Goal: Task Accomplishment & Management: Complete application form

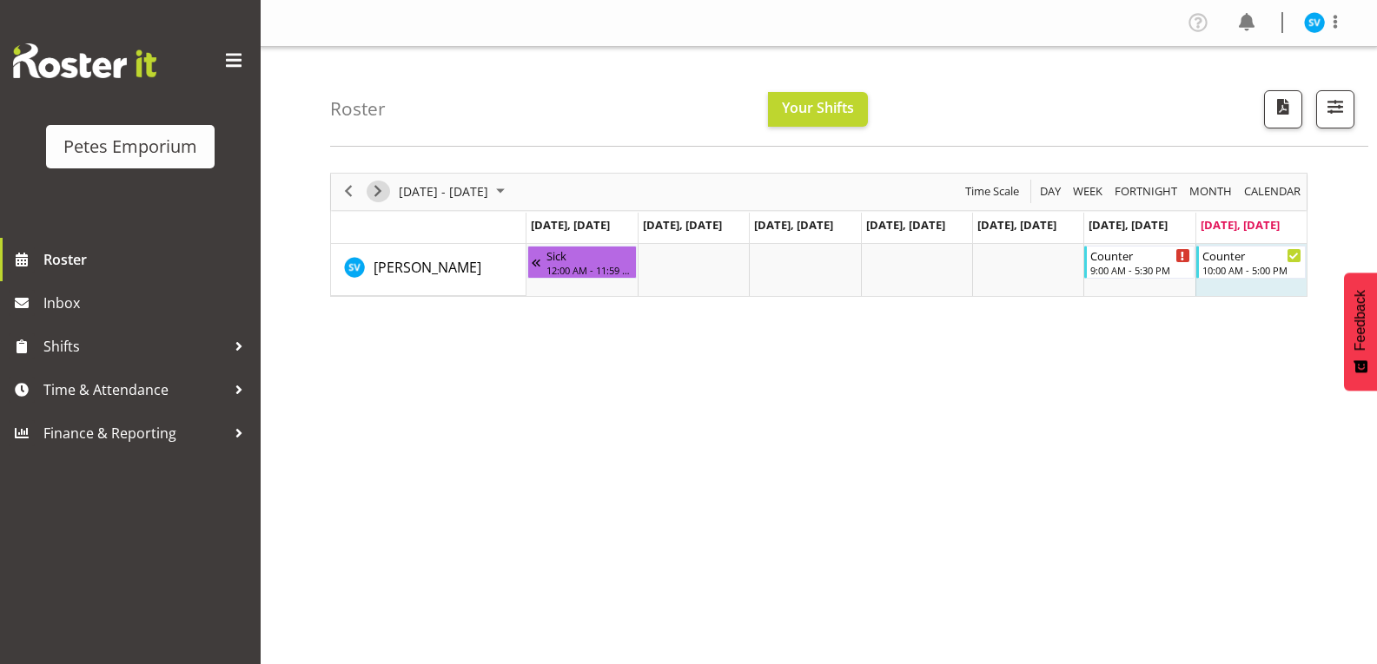
click at [384, 195] on span "Next" at bounding box center [377, 192] width 21 height 22
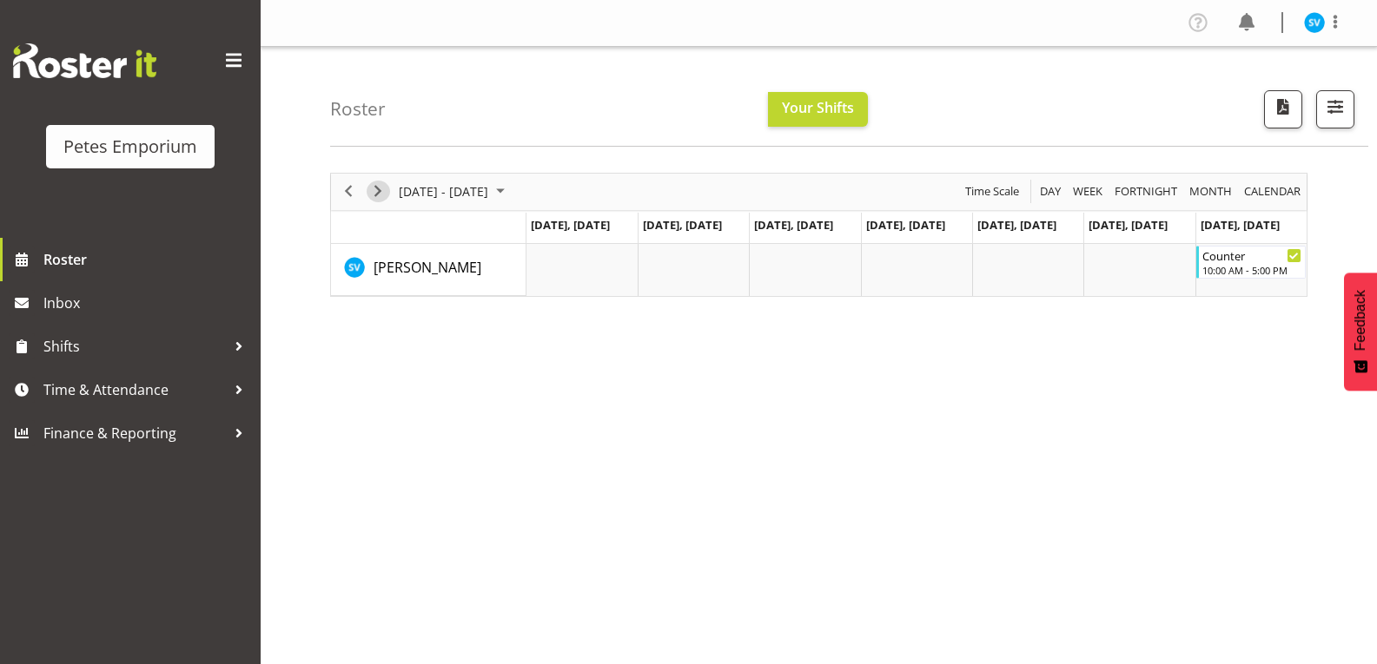
click at [384, 195] on span "Next" at bounding box center [377, 192] width 21 height 22
click at [511, 193] on span "August 2025" at bounding box center [500, 192] width 21 height 22
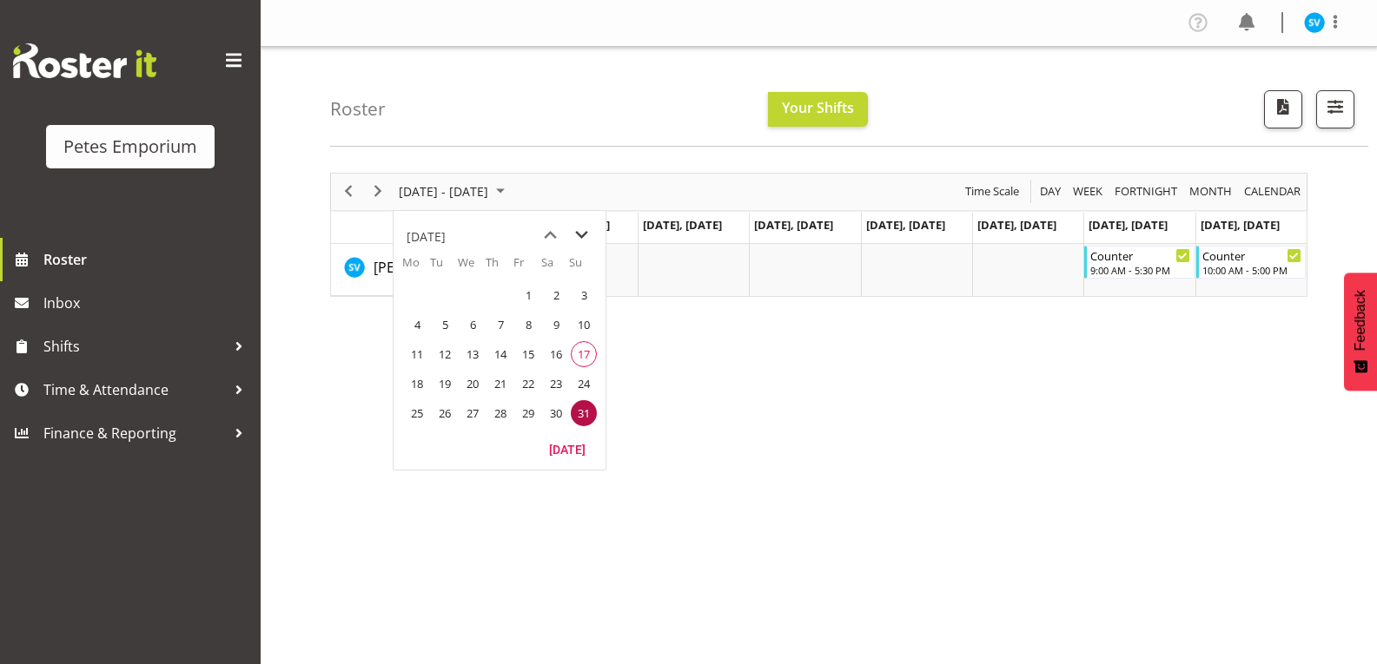
click at [581, 237] on span "next month" at bounding box center [581, 235] width 30 height 31
click at [582, 237] on span "next month" at bounding box center [581, 235] width 30 height 31
click at [414, 323] on span "6" at bounding box center [417, 325] width 26 height 26
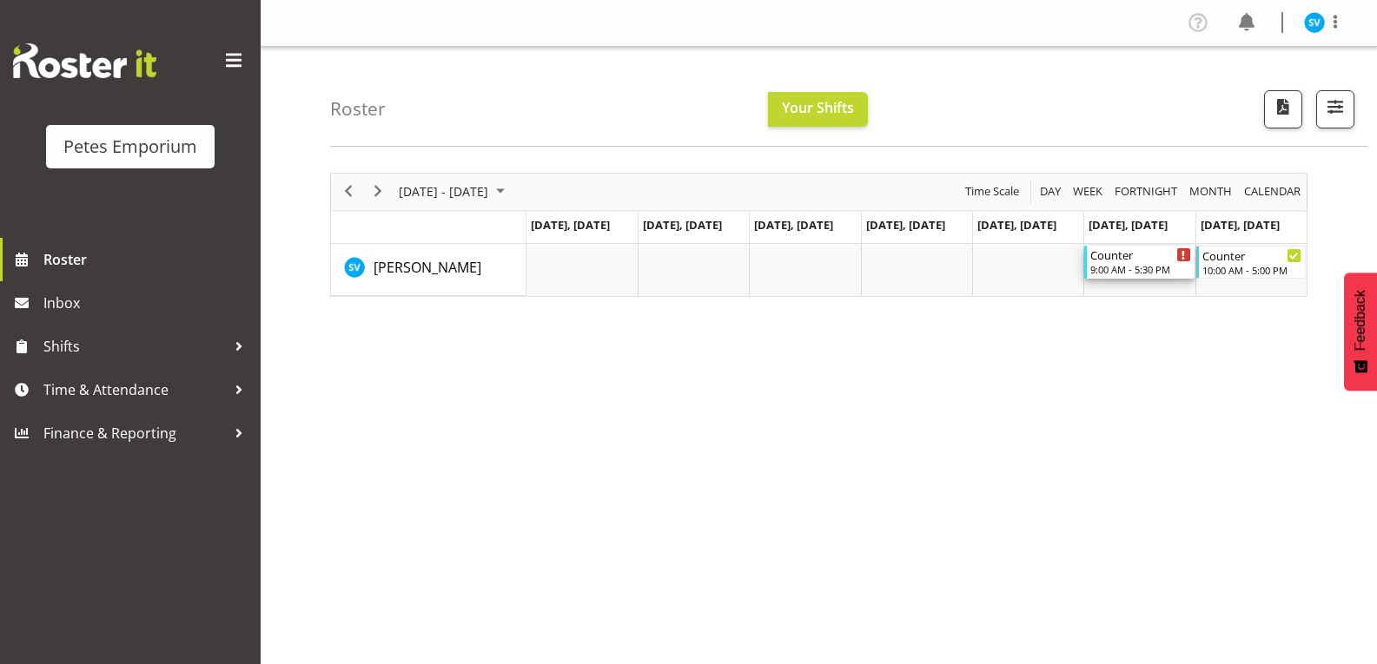
click at [1153, 264] on div "9:00 AM - 5:30 PM" at bounding box center [1140, 269] width 100 height 14
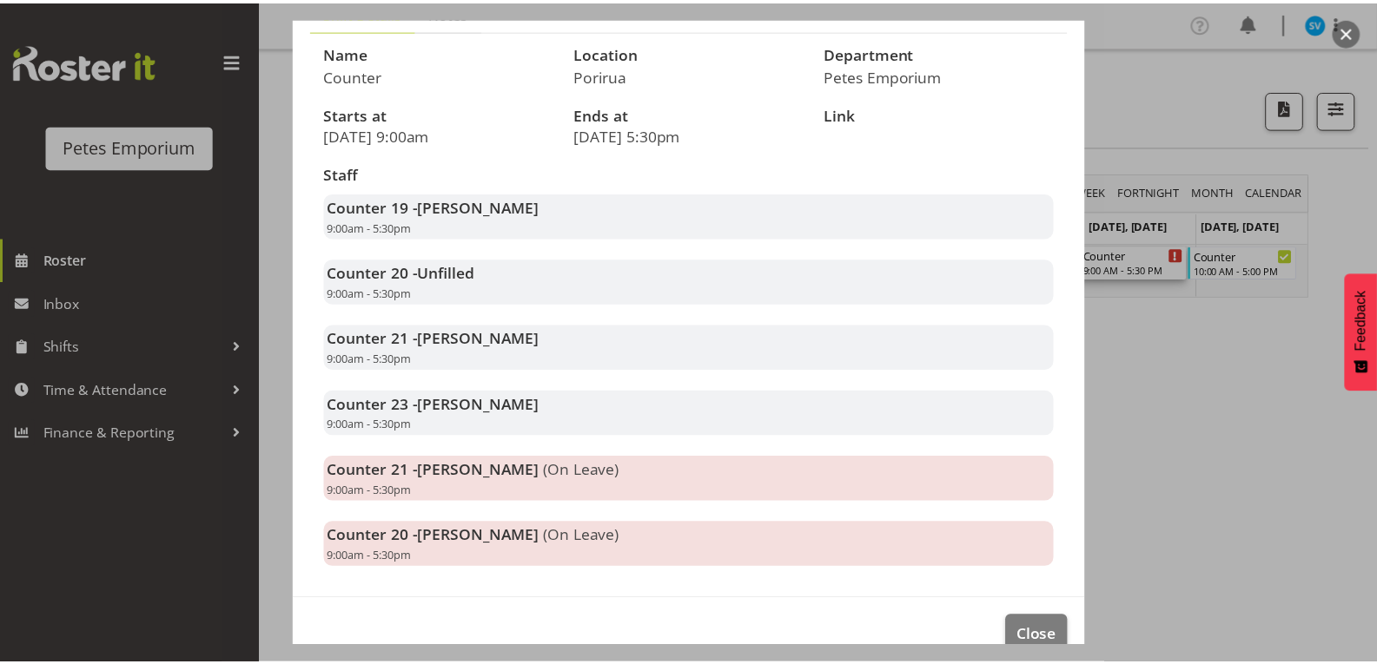
scroll to position [174, 0]
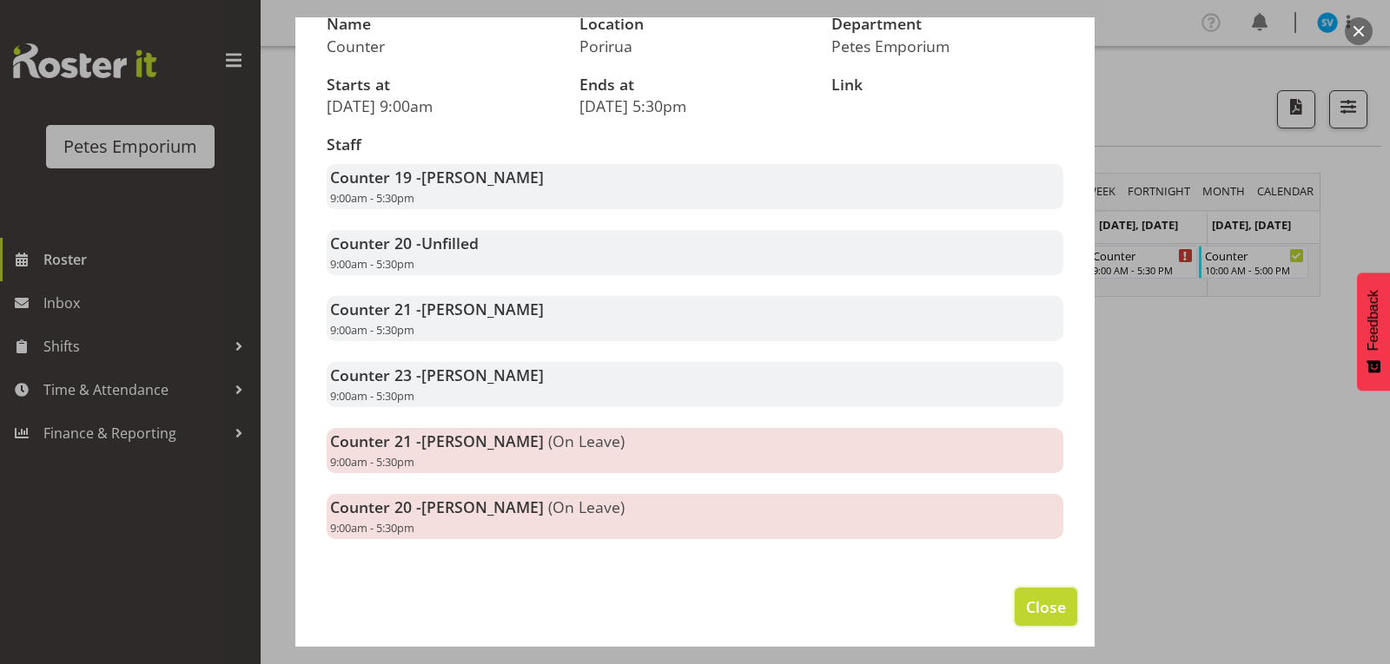
click at [1047, 598] on span "Close" at bounding box center [1046, 607] width 40 height 23
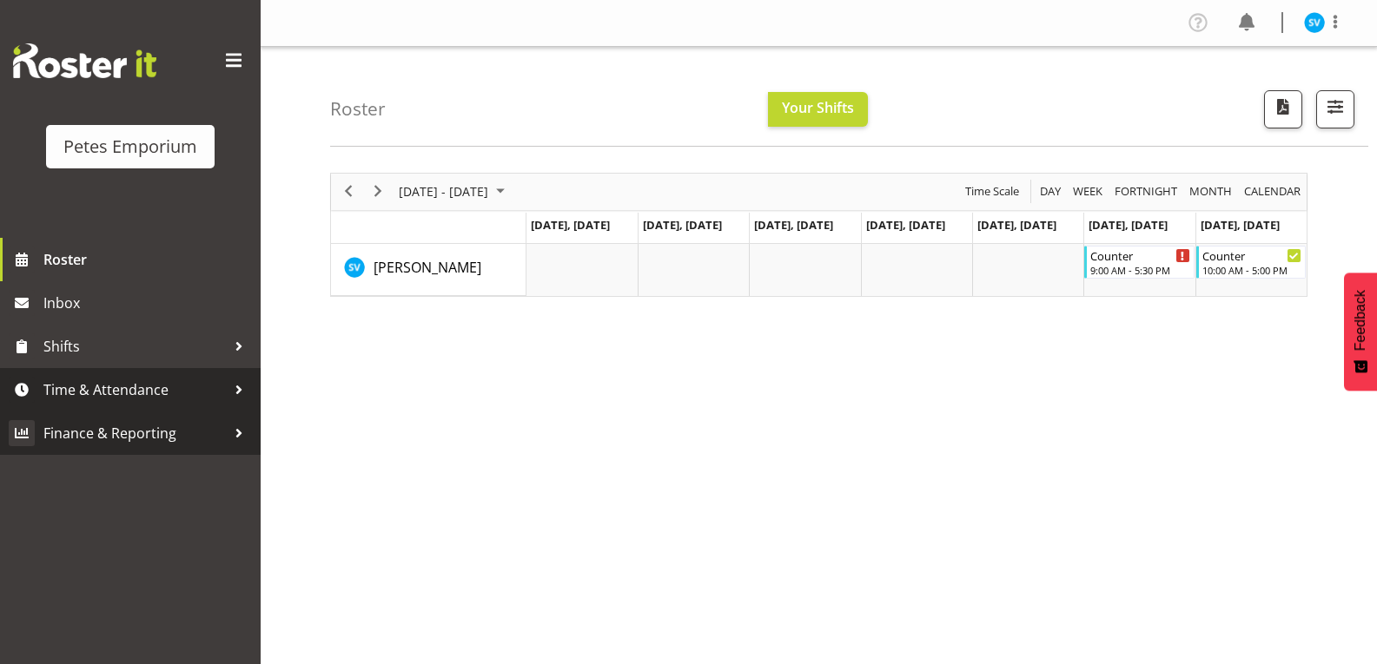
click at [170, 432] on span "Finance & Reporting" at bounding box center [134, 433] width 182 height 26
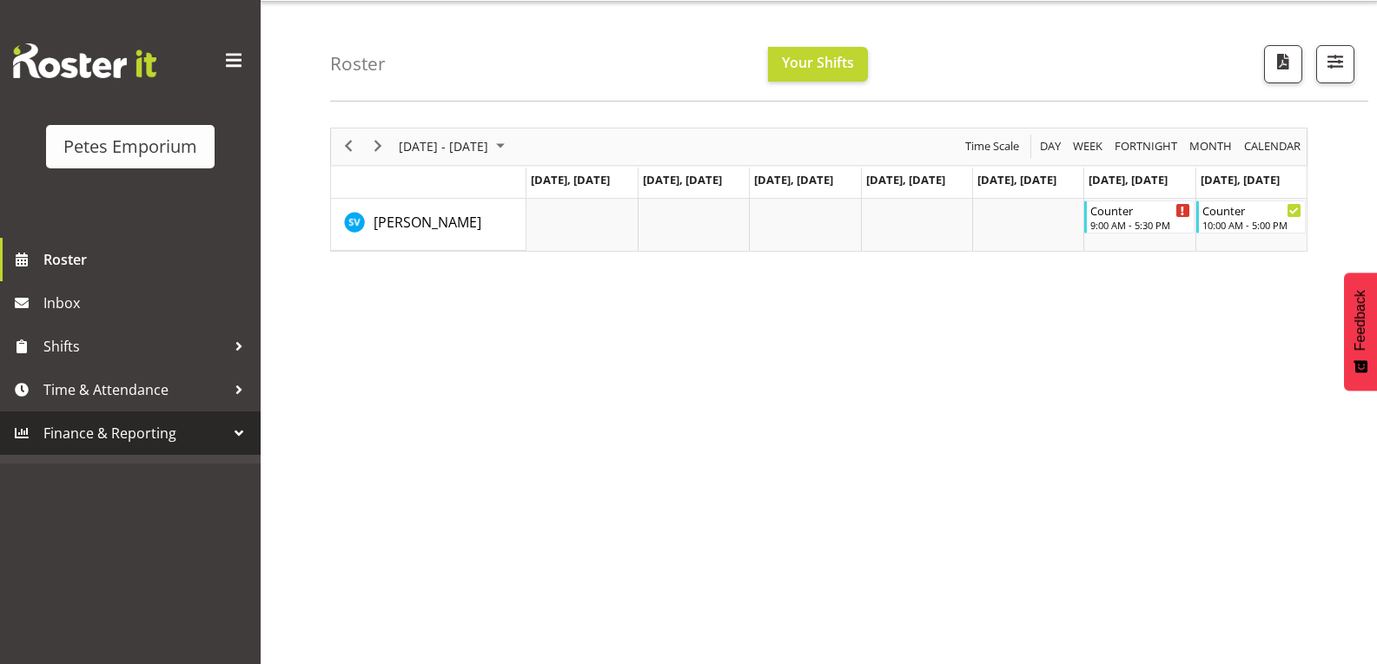
scroll to position [46, 0]
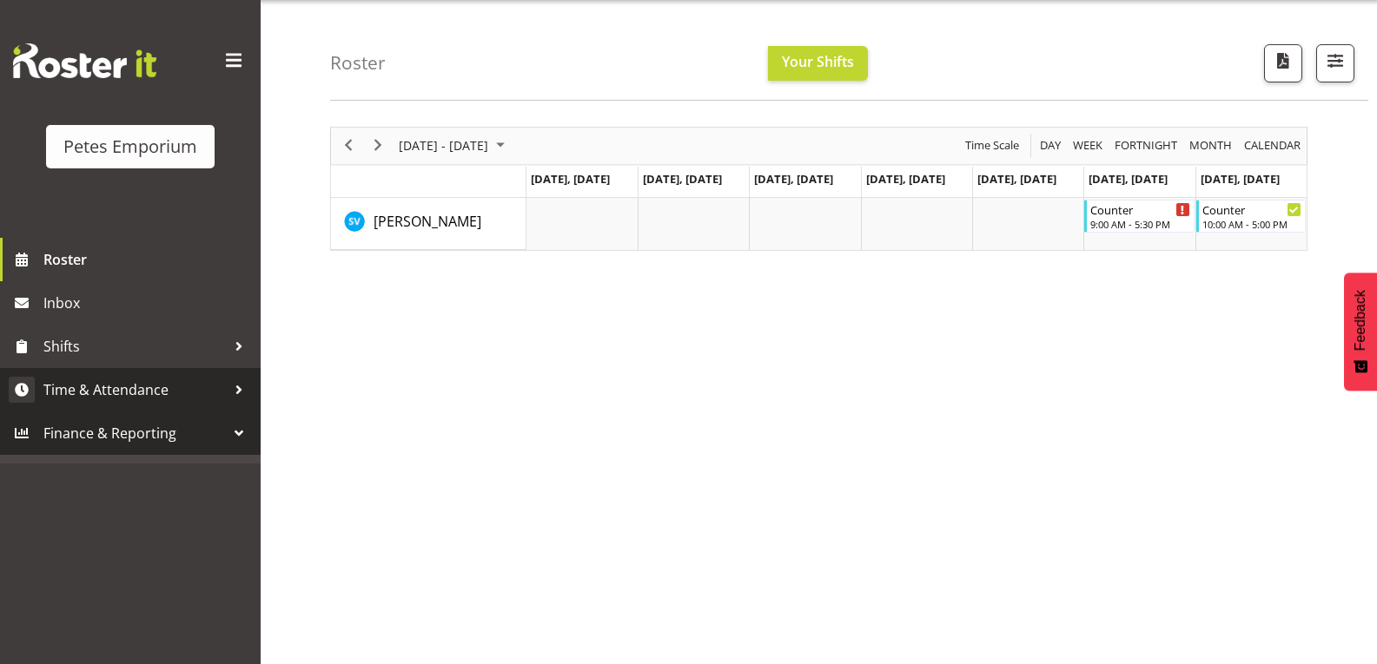
click at [241, 391] on div at bounding box center [239, 390] width 26 height 26
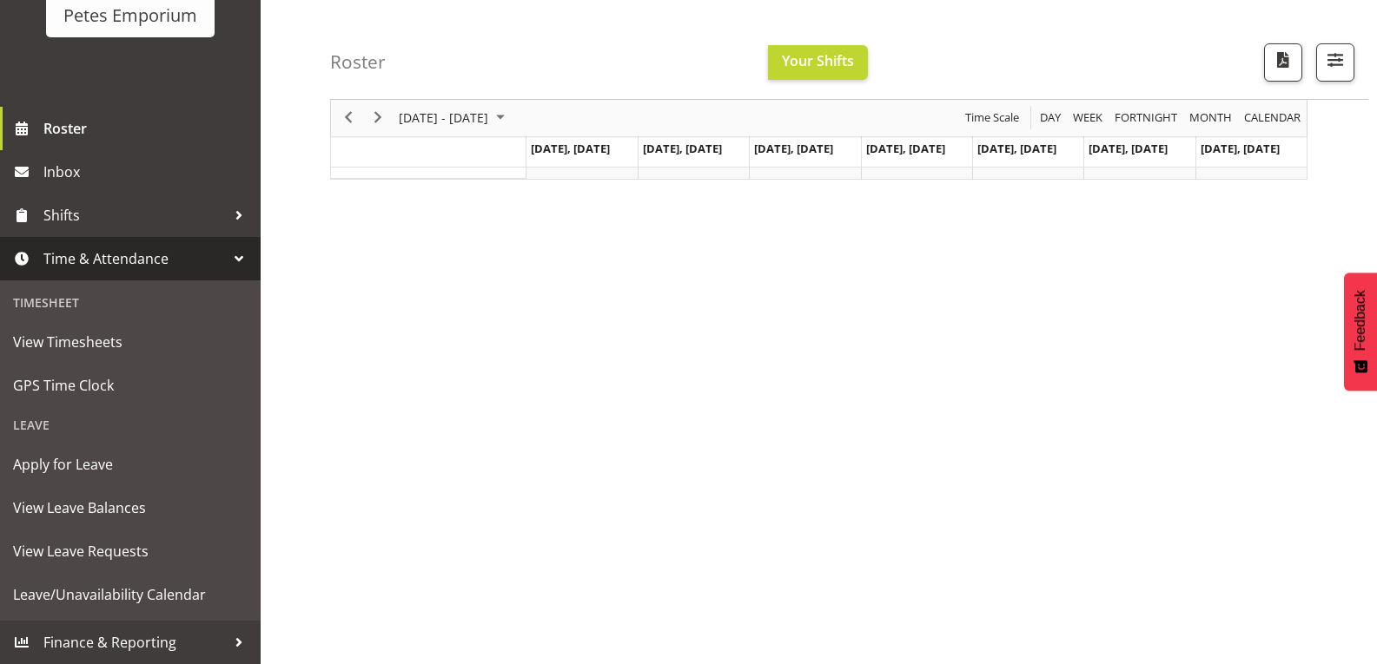
scroll to position [120, 0]
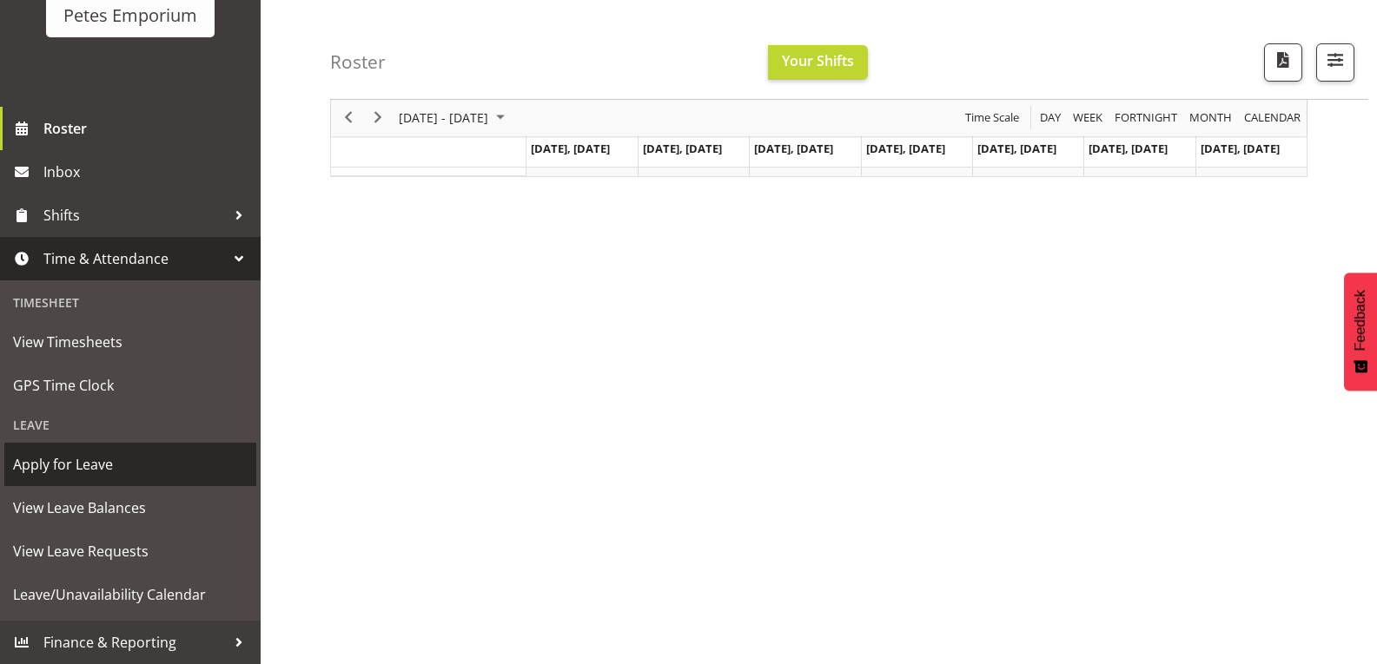
click at [157, 471] on span "Apply for Leave" at bounding box center [130, 465] width 234 height 26
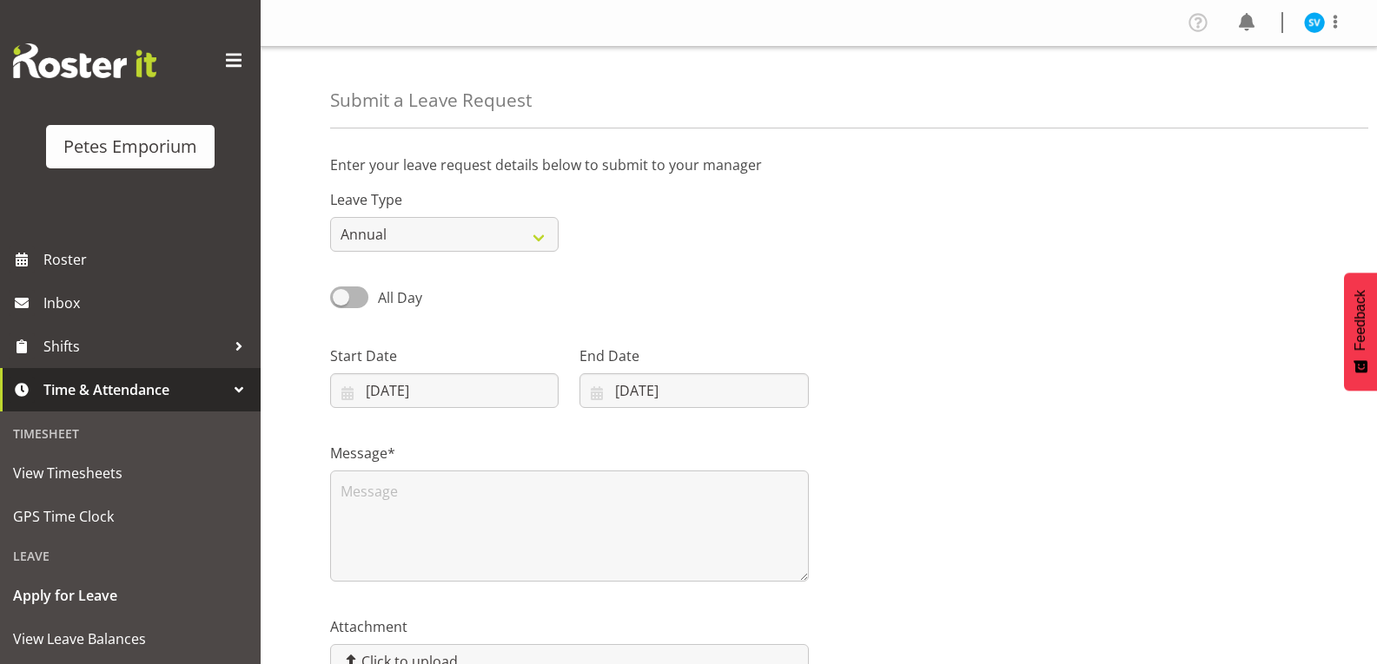
select select "7"
select select "2025"
click at [411, 387] on input "[DATE]" at bounding box center [444, 390] width 228 height 35
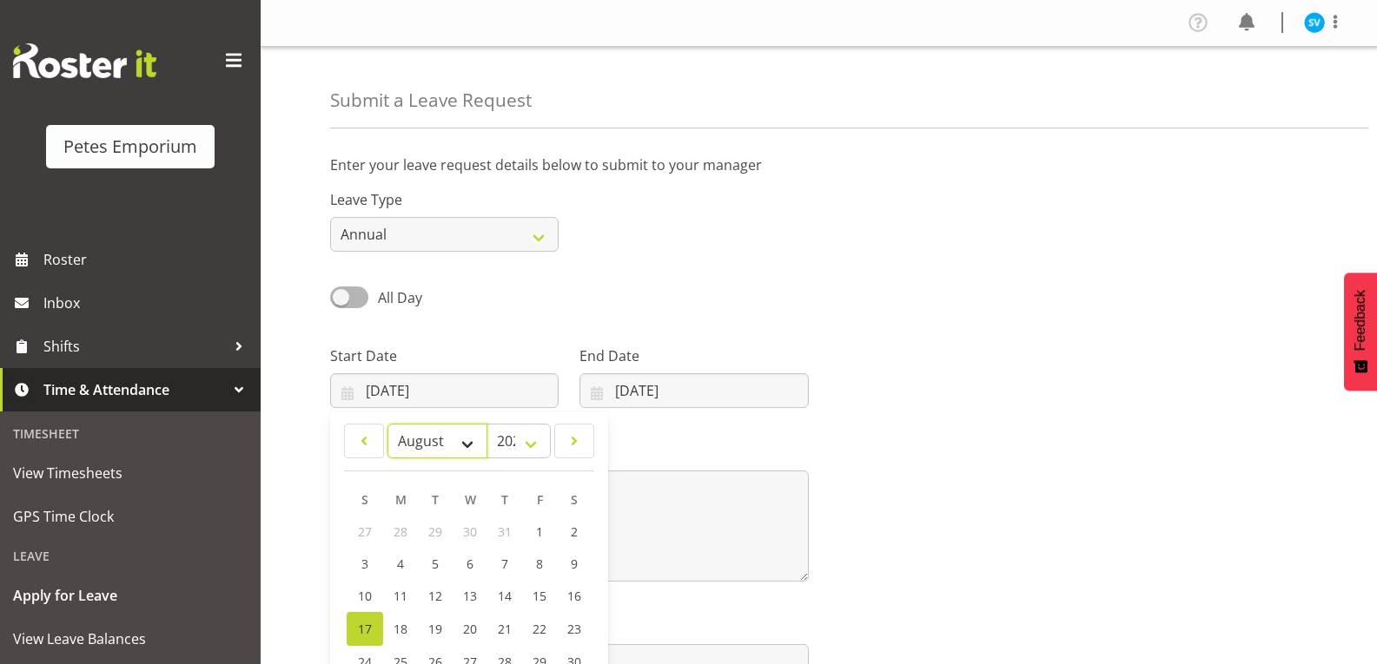
click at [459, 452] on select "January February March April May June July August September October November De…" at bounding box center [437, 441] width 100 height 35
select select "9"
click at [387, 424] on select "January February March April May June July August September October November De…" at bounding box center [437, 441] width 100 height 35
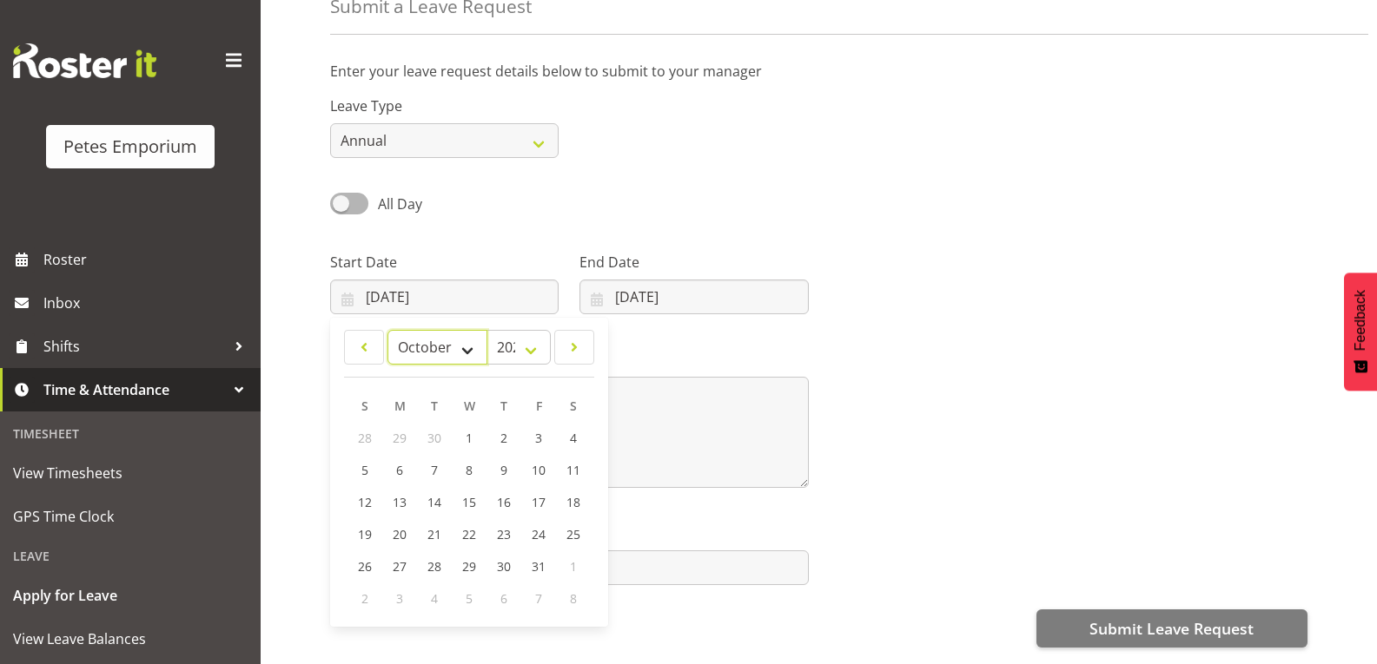
scroll to position [111, 0]
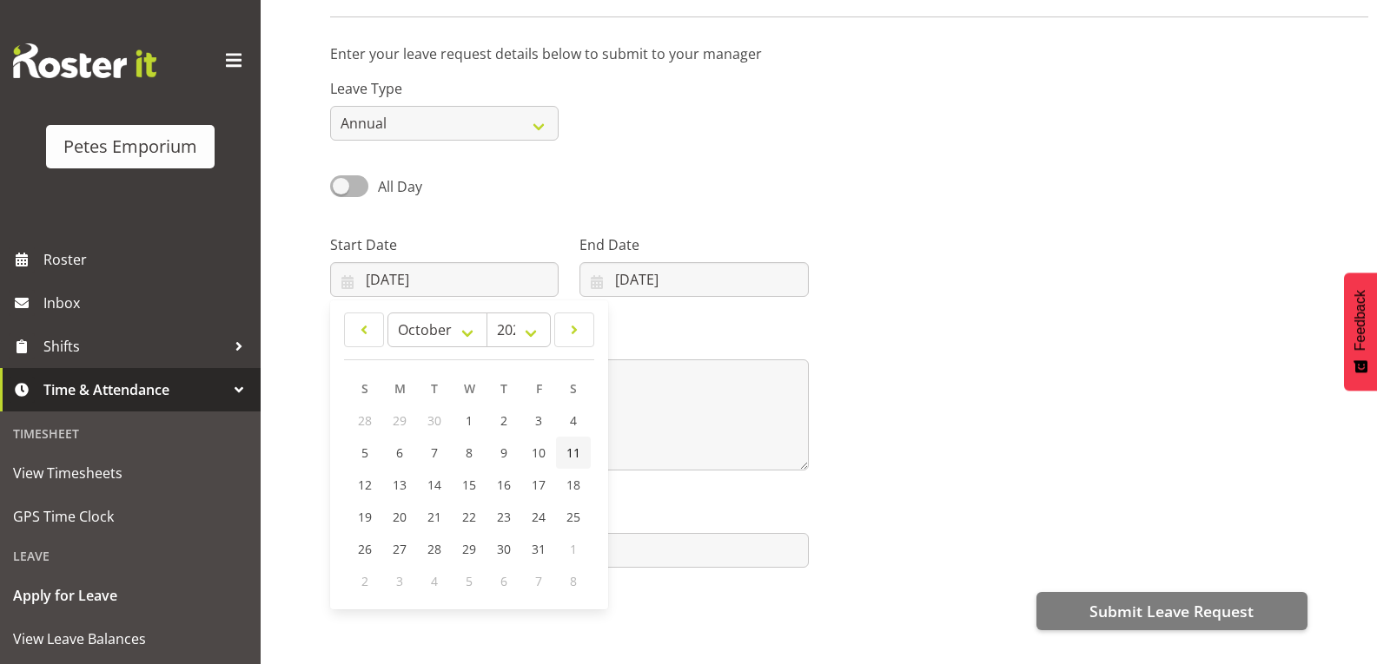
click at [575, 454] on span "11" at bounding box center [573, 453] width 14 height 17
type input "[DATE]"
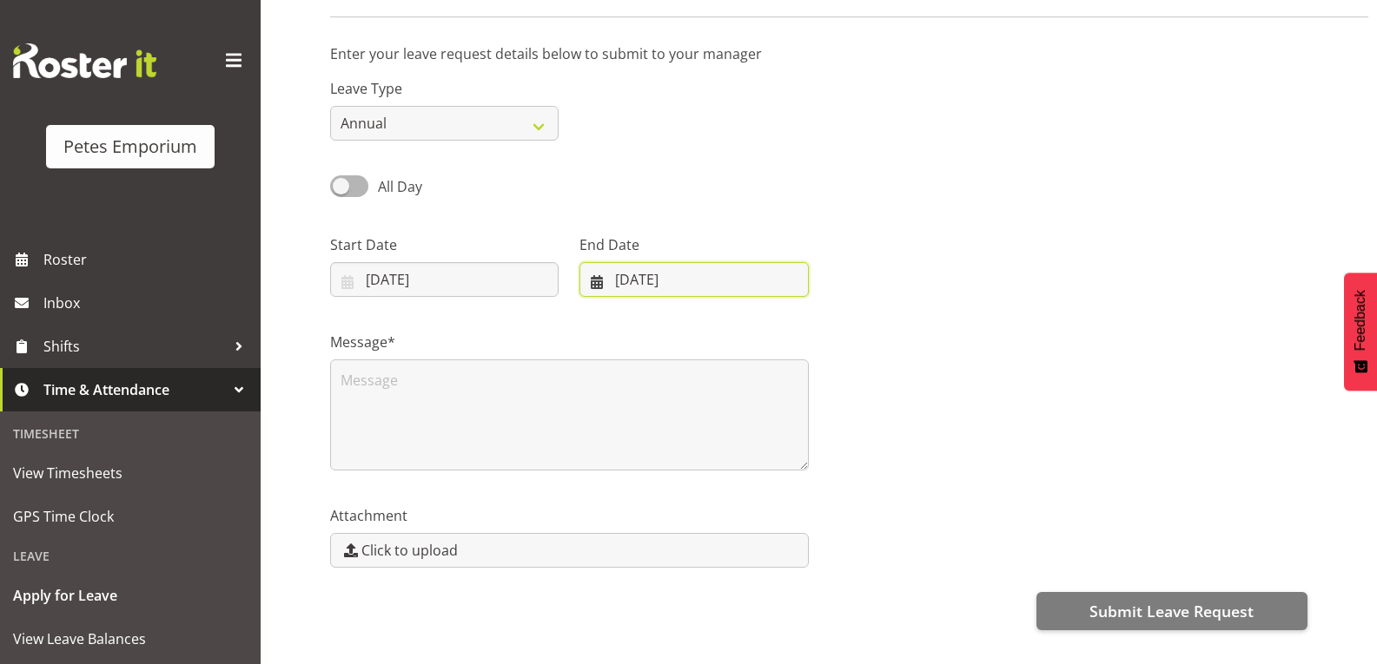
click at [666, 289] on input "[DATE]" at bounding box center [693, 279] width 228 height 35
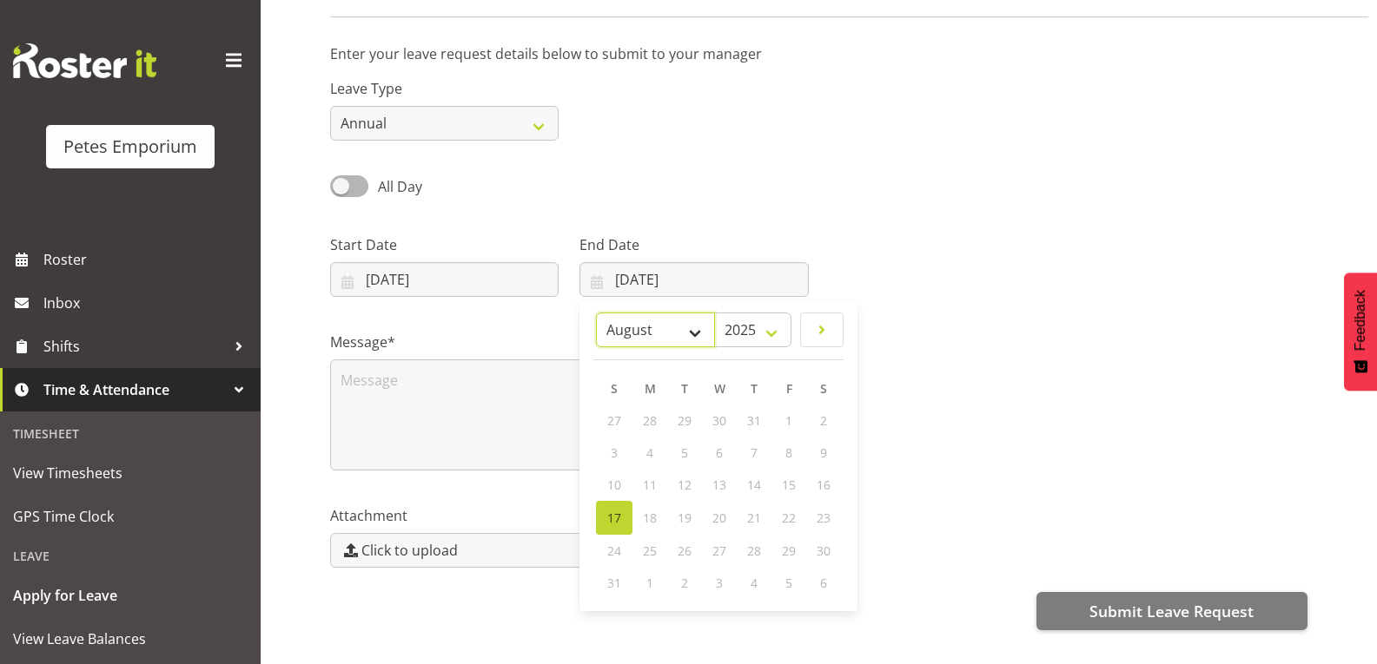
click at [694, 330] on select "January February March April May June July August September October November De…" at bounding box center [655, 330] width 119 height 35
select select "9"
click at [596, 313] on select "January February March April May June July August September October November De…" at bounding box center [655, 330] width 119 height 35
click at [829, 453] on span "11" at bounding box center [823, 453] width 14 height 17
type input "[DATE]"
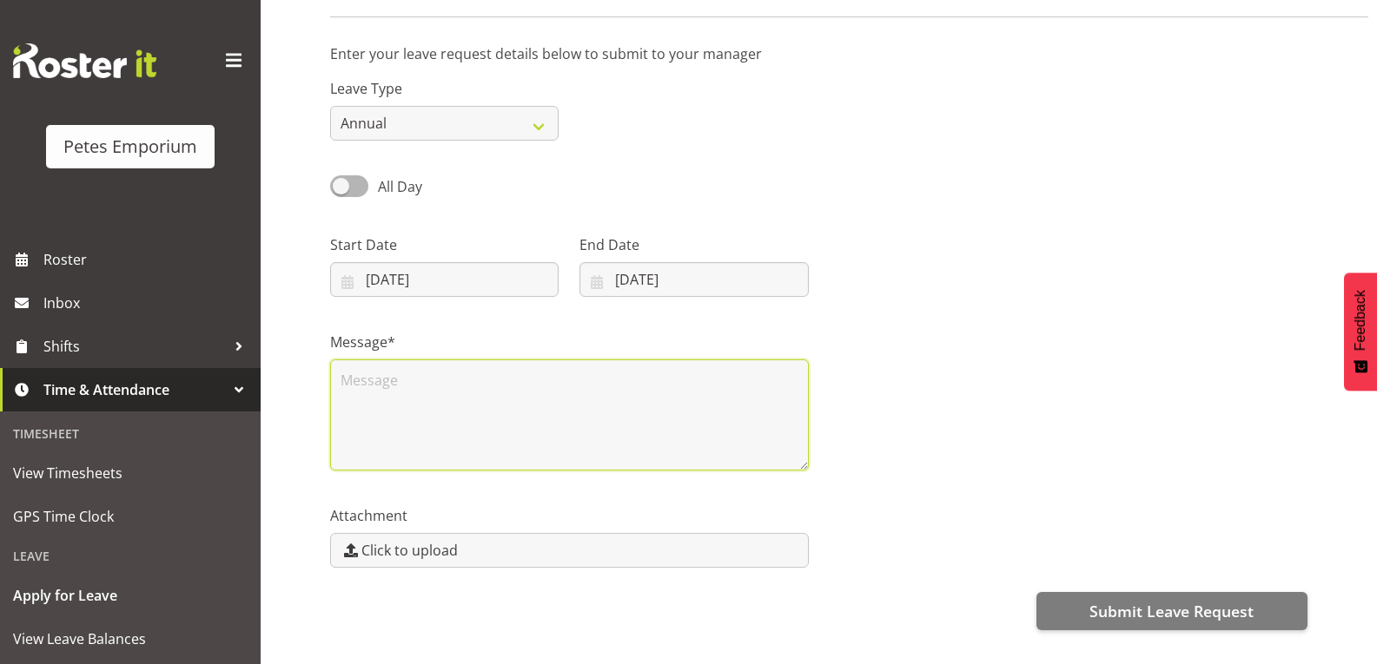
click at [689, 406] on textarea at bounding box center [569, 415] width 479 height 111
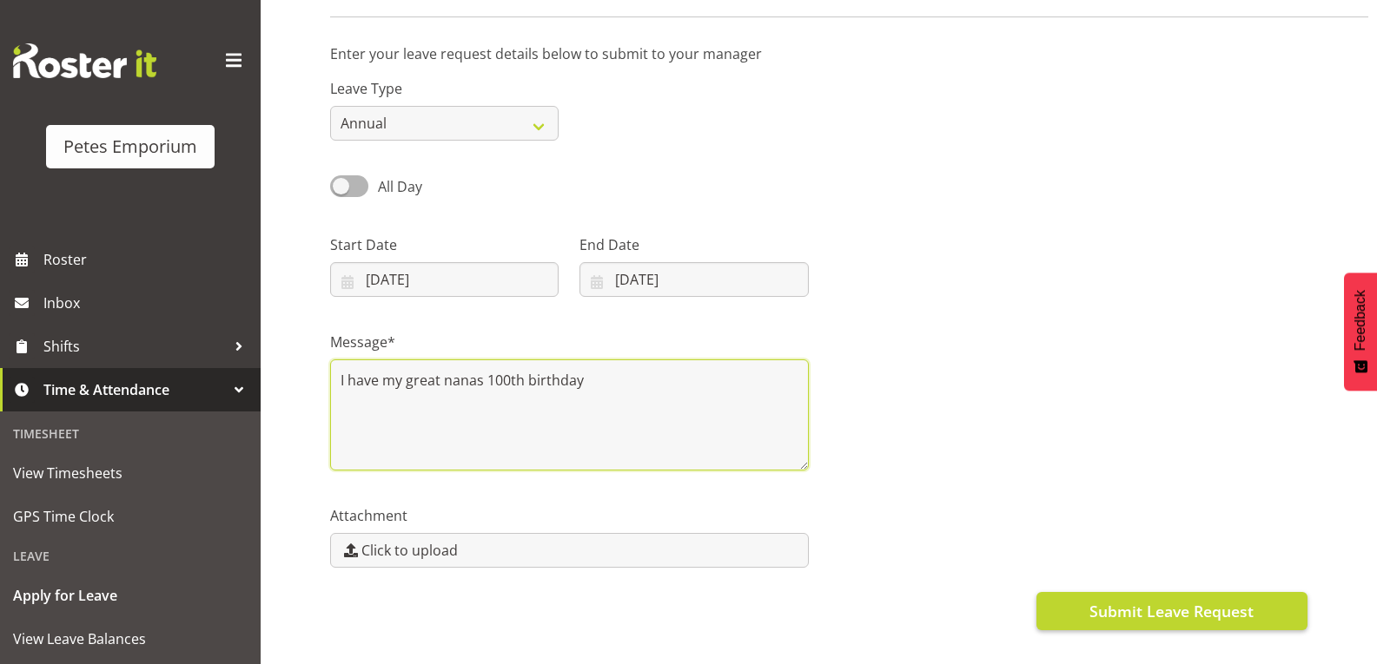
type textarea "I have my great nanas 100th birthday"
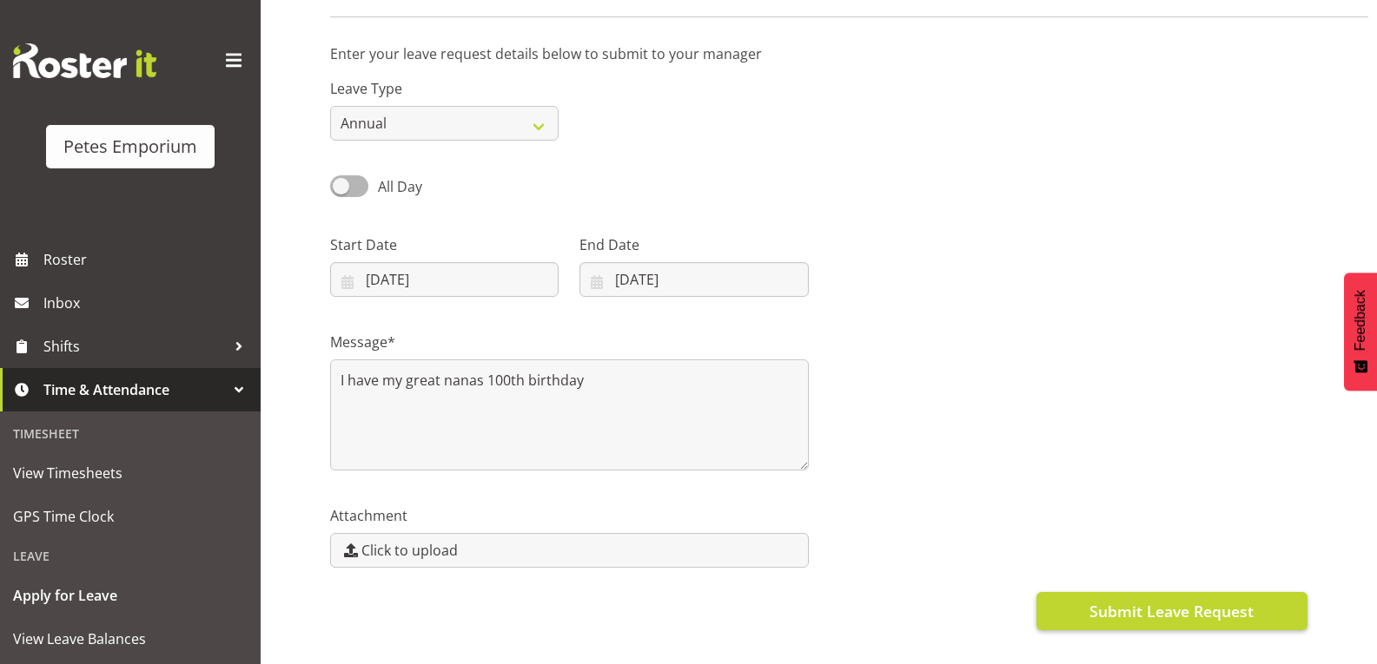
click at [1196, 605] on span "Submit Leave Request" at bounding box center [1171, 611] width 164 height 23
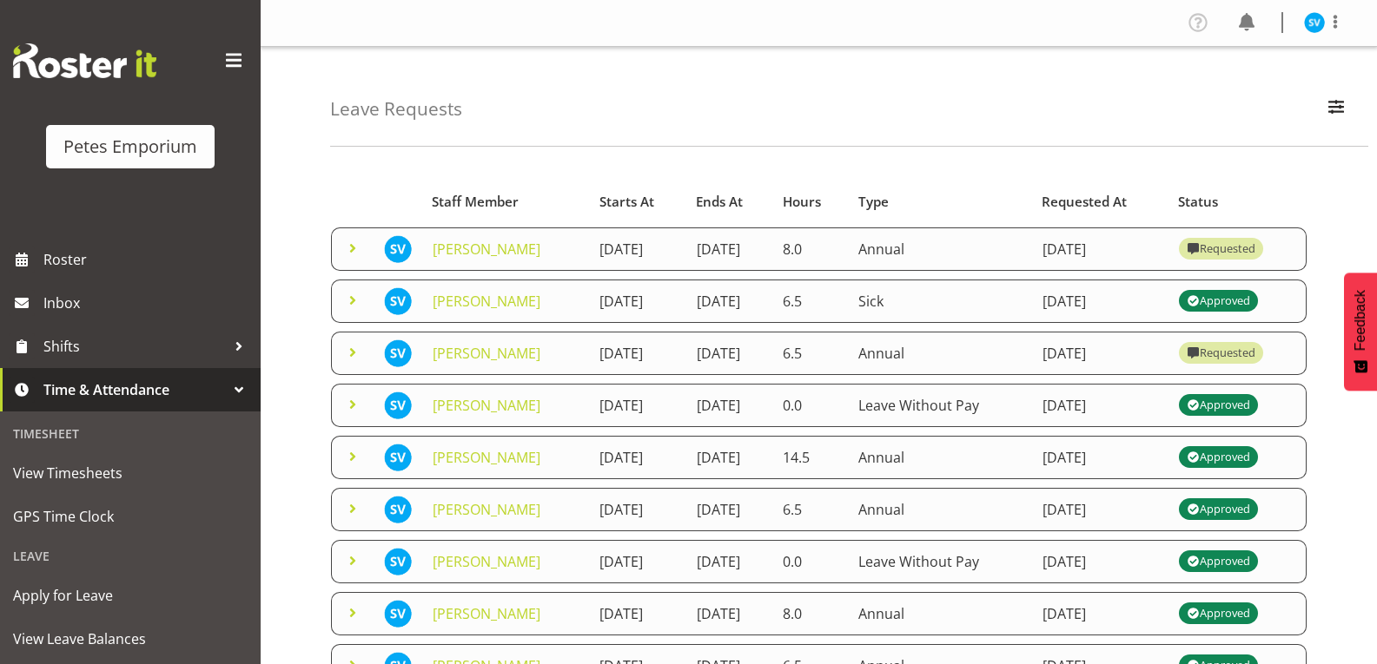
click at [1306, 23] on img at bounding box center [1314, 22] width 21 height 21
click at [1239, 100] on link "Log Out" at bounding box center [1262, 91] width 167 height 31
